Goal: Task Accomplishment & Management: Use online tool/utility

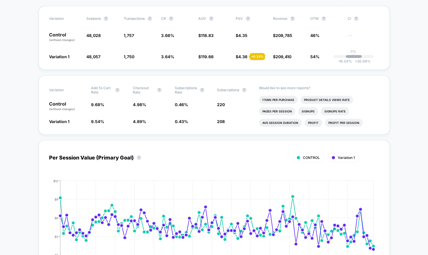
scroll to position [100, 0]
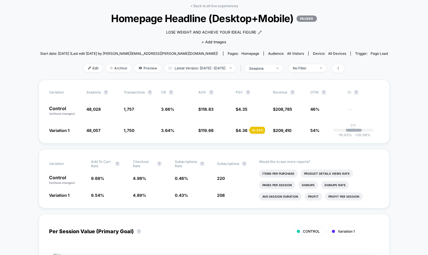
scroll to position [54, 0]
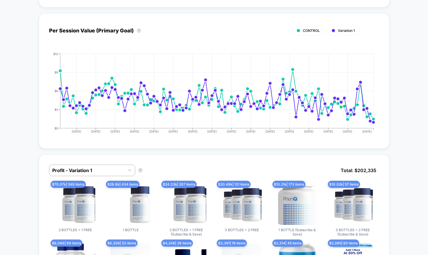
scroll to position [28, 0]
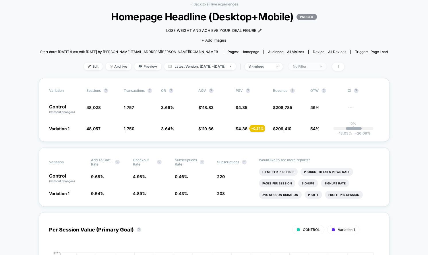
click at [310, 68] on div "No Filter" at bounding box center [304, 66] width 23 height 4
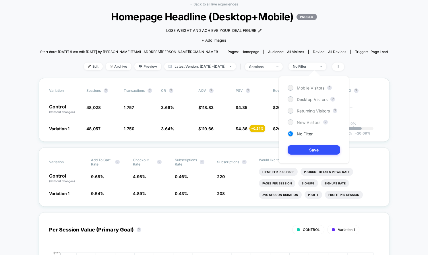
click at [292, 121] on div at bounding box center [290, 122] width 4 height 4
click at [300, 149] on button "Save" at bounding box center [313, 149] width 52 height 9
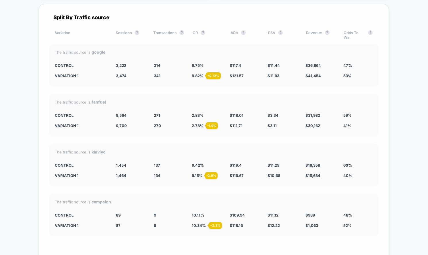
scroll to position [1868, 0]
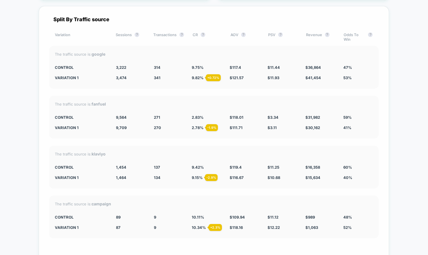
click at [237, 92] on div "Split By Traffic source Variation Sessions ? Transactions ? CR ? AOV ? PSV ? Re…" at bounding box center [214, 147] width 350 height 283
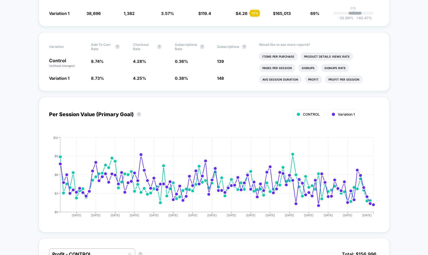
scroll to position [0, 0]
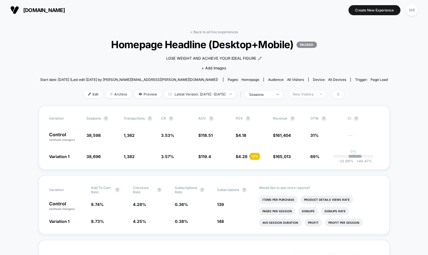
click at [316, 96] on span "New Visitors" at bounding box center [307, 94] width 38 height 8
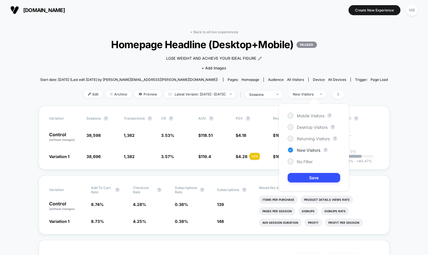
click at [299, 165] on div "Mobile Visitors ? Desktop Visitors ? Returning Visitors ? New Visitors ? No Fil…" at bounding box center [314, 147] width 70 height 87
click at [300, 160] on span "No Filter" at bounding box center [305, 161] width 16 height 5
click at [302, 183] on div "Mobile Visitors ? Desktop Visitors ? Returning Visitors ? New Visitors ? No Fil…" at bounding box center [314, 147] width 70 height 87
click at [302, 180] on button "Save" at bounding box center [313, 177] width 52 height 9
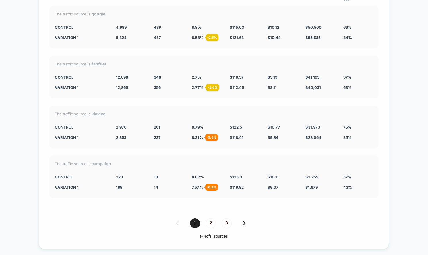
scroll to position [1909, 0]
